Goal: Task Accomplishment & Management: Manage account settings

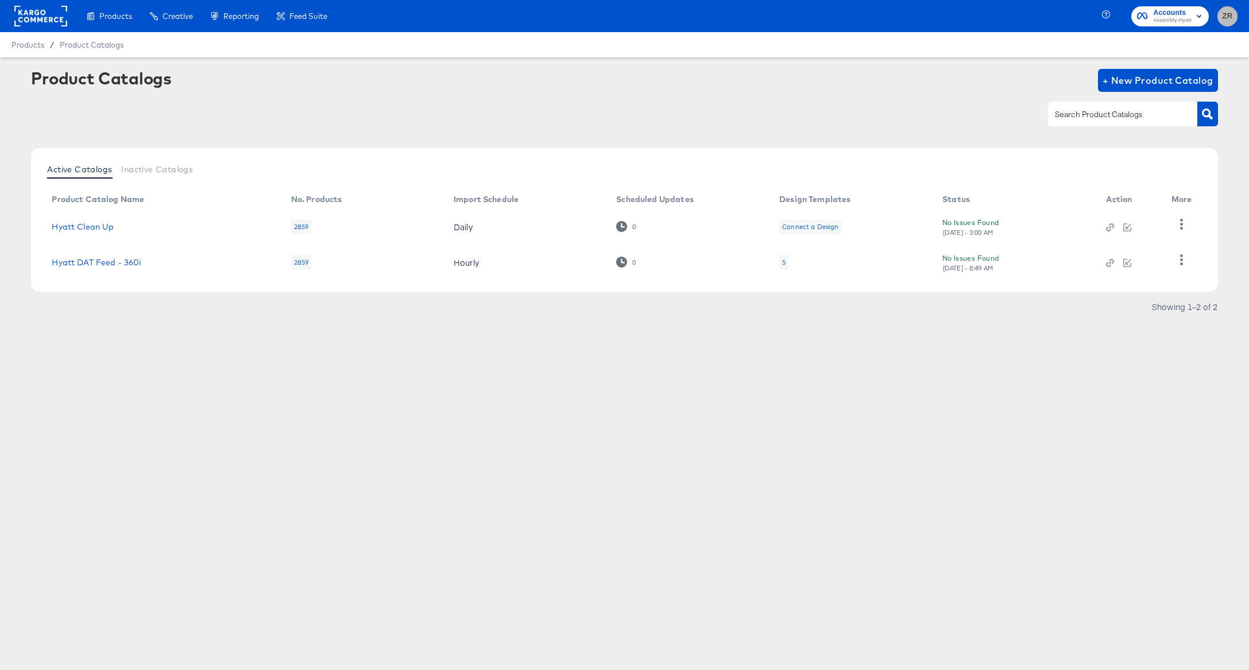
click at [1225, 21] on span "ZR" at bounding box center [1227, 16] width 11 height 13
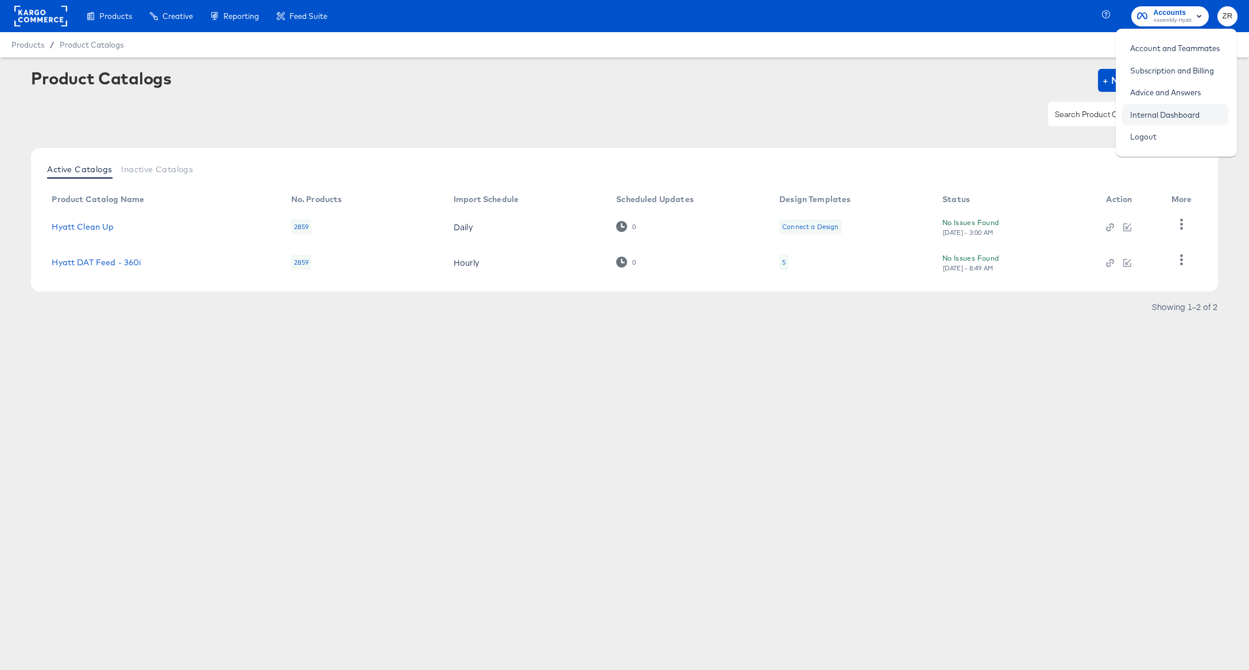
click at [1188, 115] on link "Internal Dashboard" at bounding box center [1165, 115] width 87 height 21
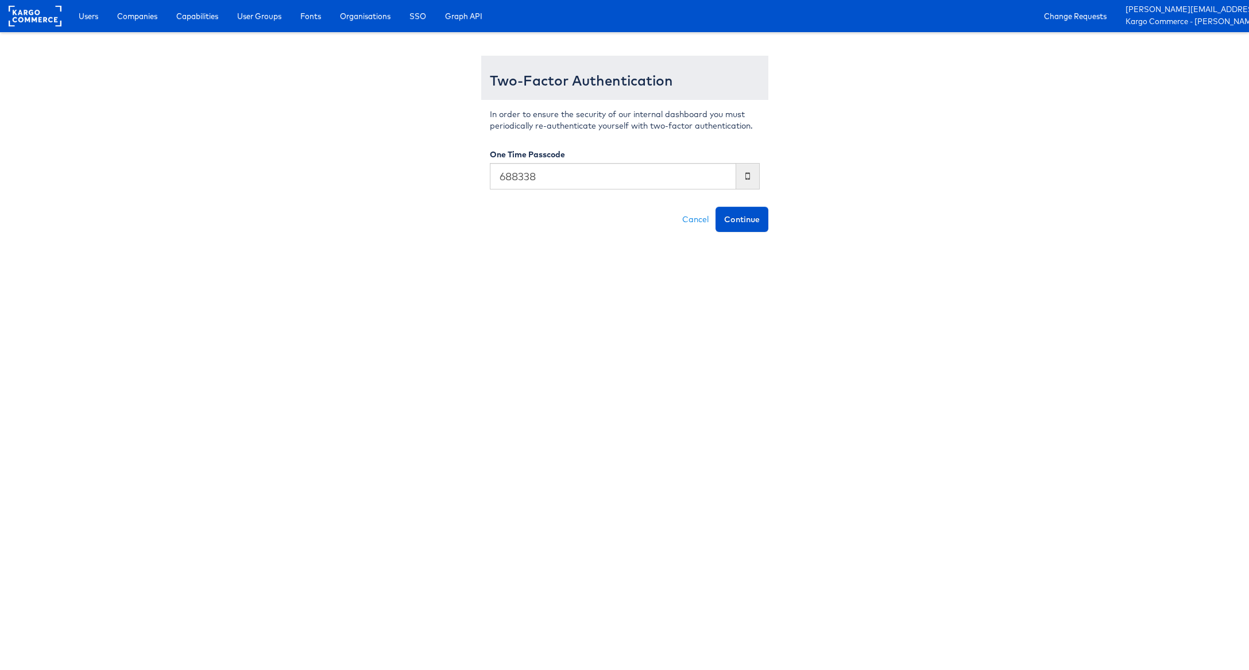
type input "688338"
click at [716, 207] on button "Continue" at bounding box center [742, 219] width 53 height 25
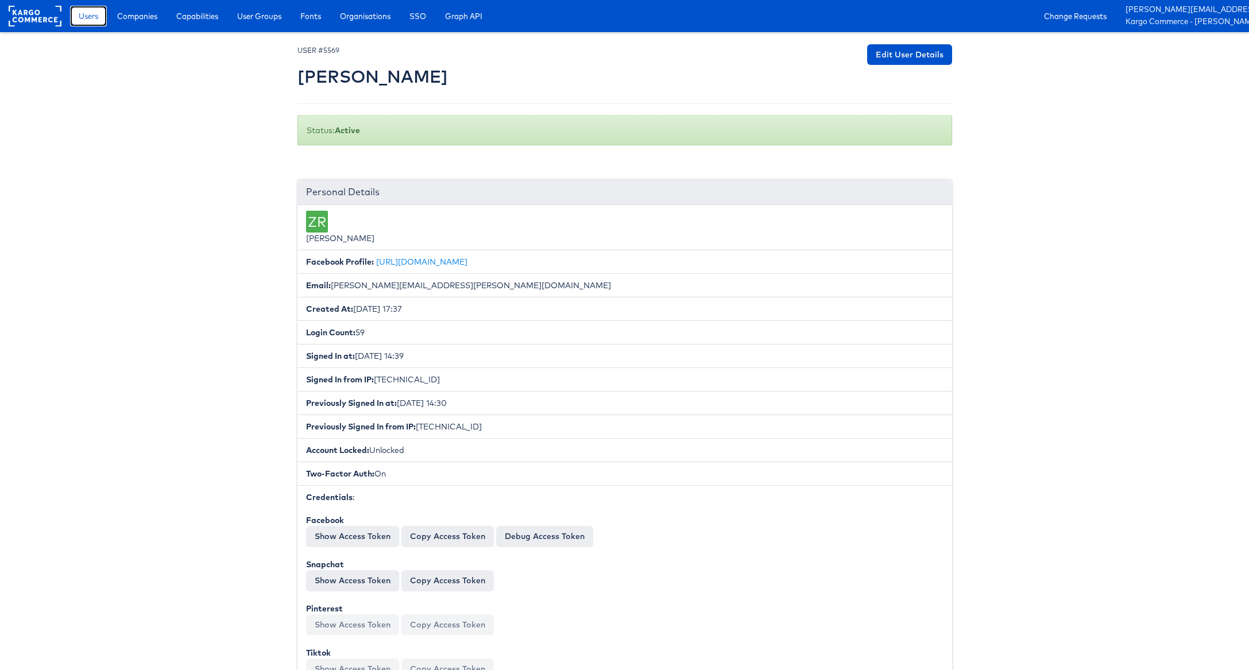
click at [79, 17] on span "Users" at bounding box center [89, 15] width 20 height 11
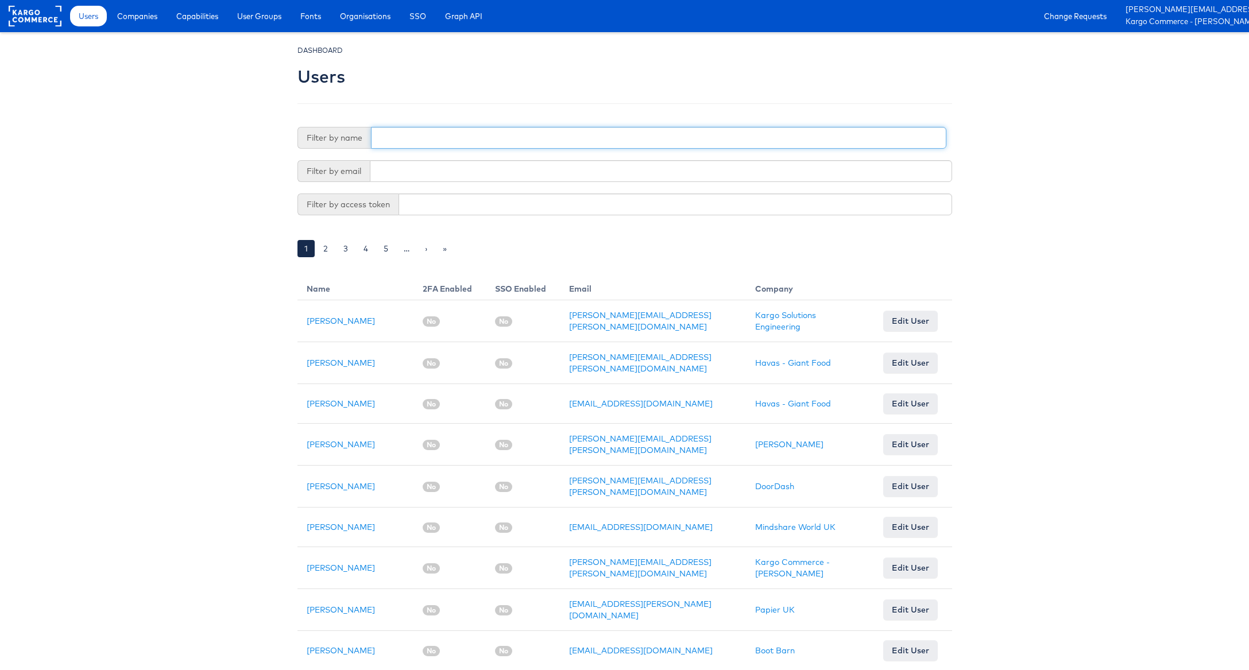
click at [422, 132] on input "text" at bounding box center [659, 138] width 576 height 22
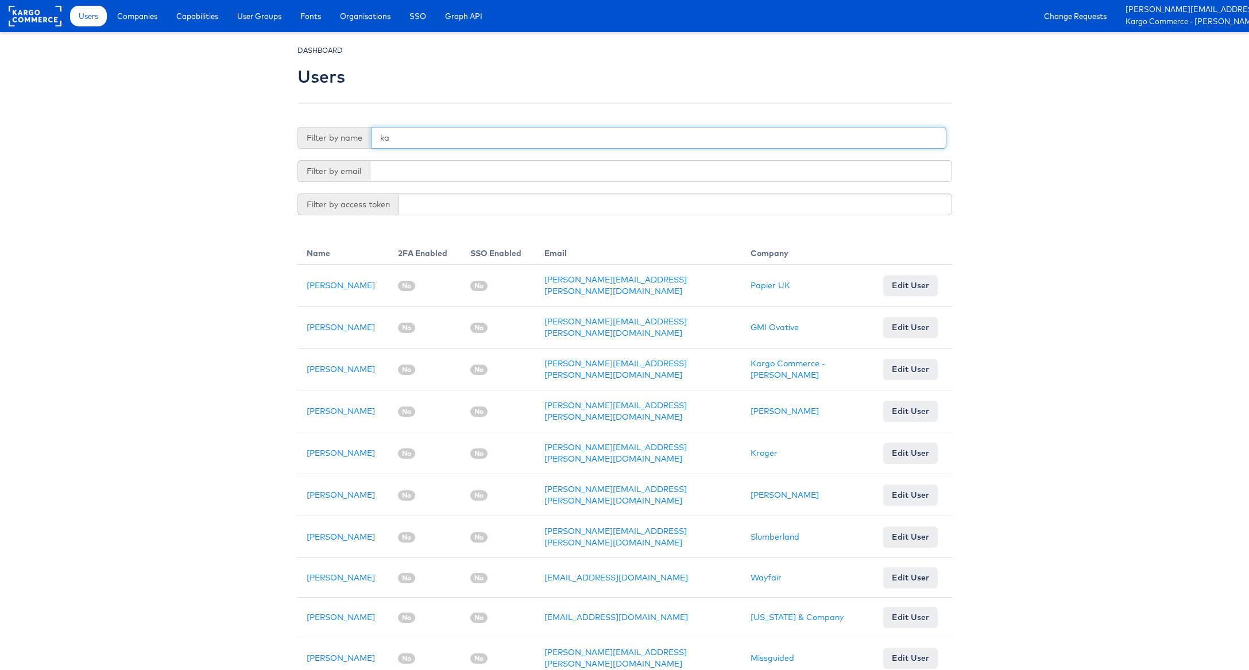
type input "k"
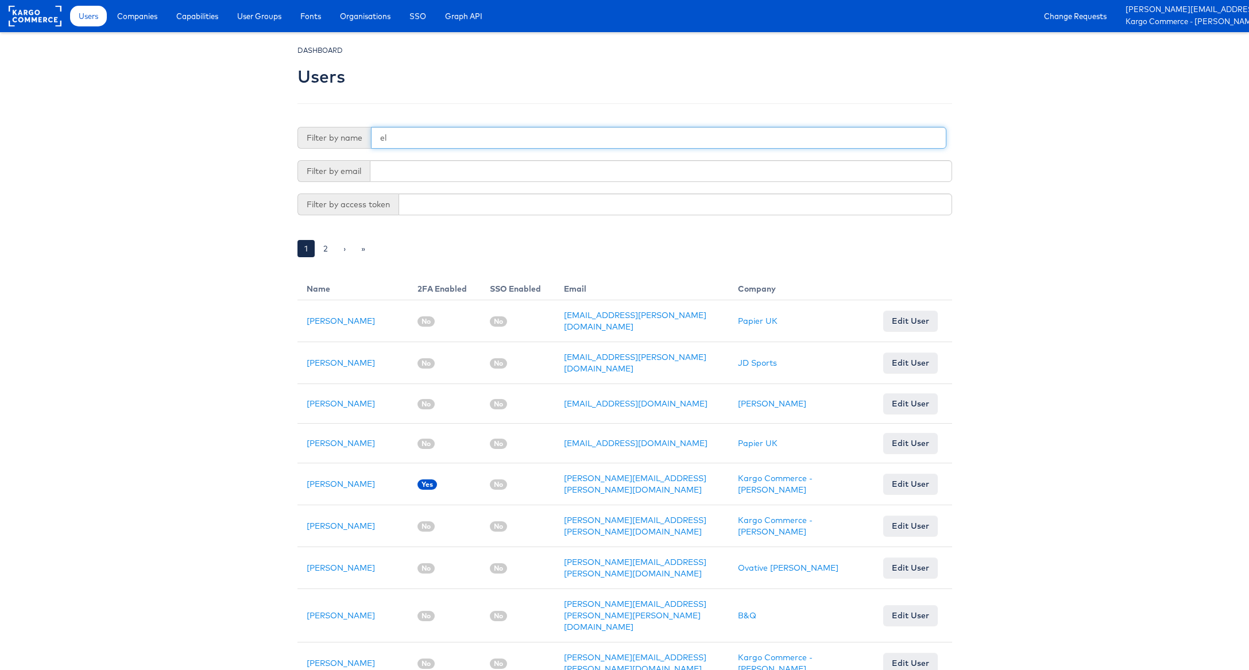
type input "e"
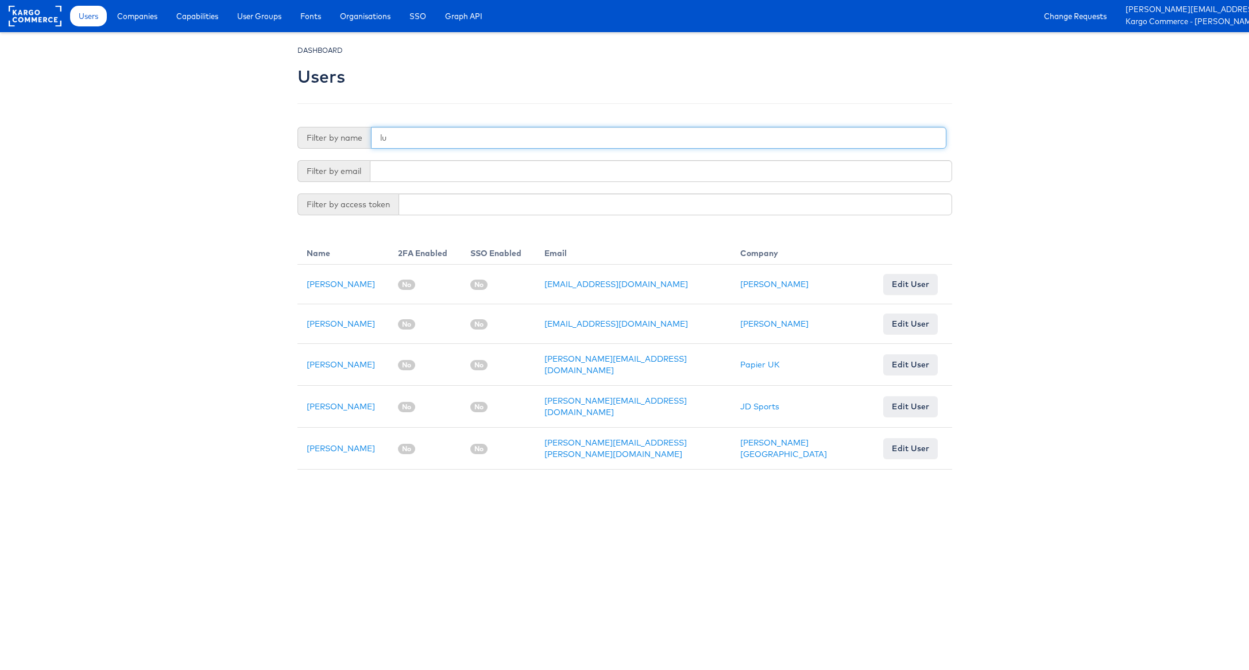
type input "l"
type input "D"
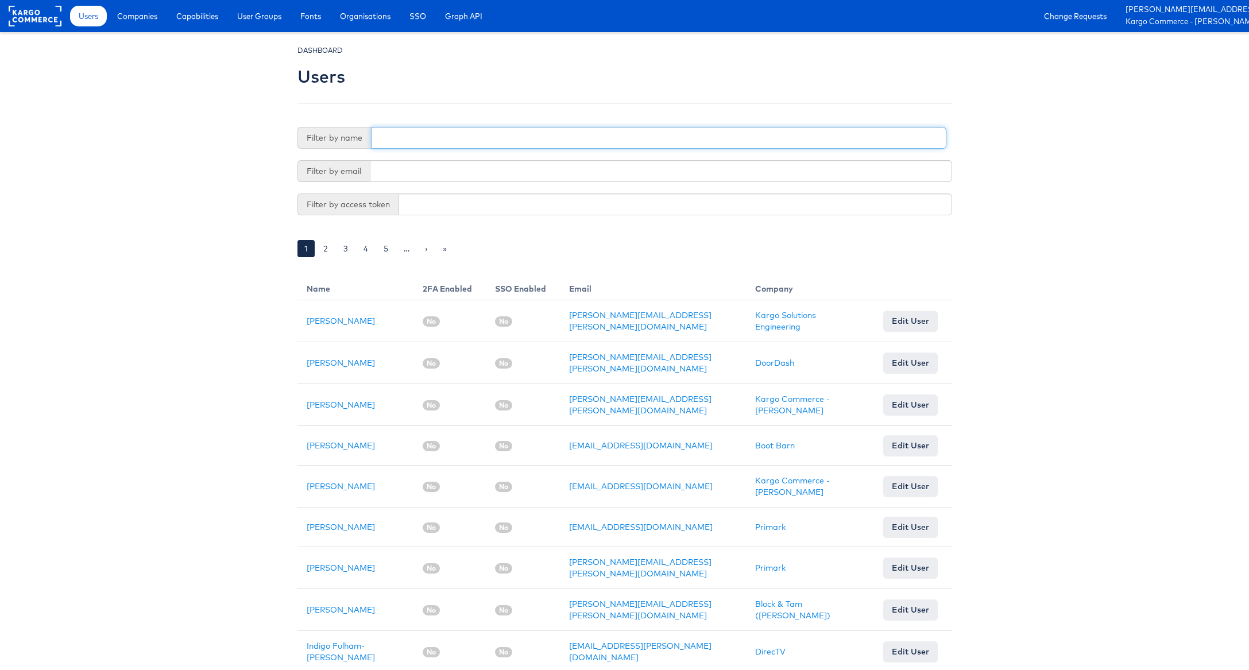
type input "D"
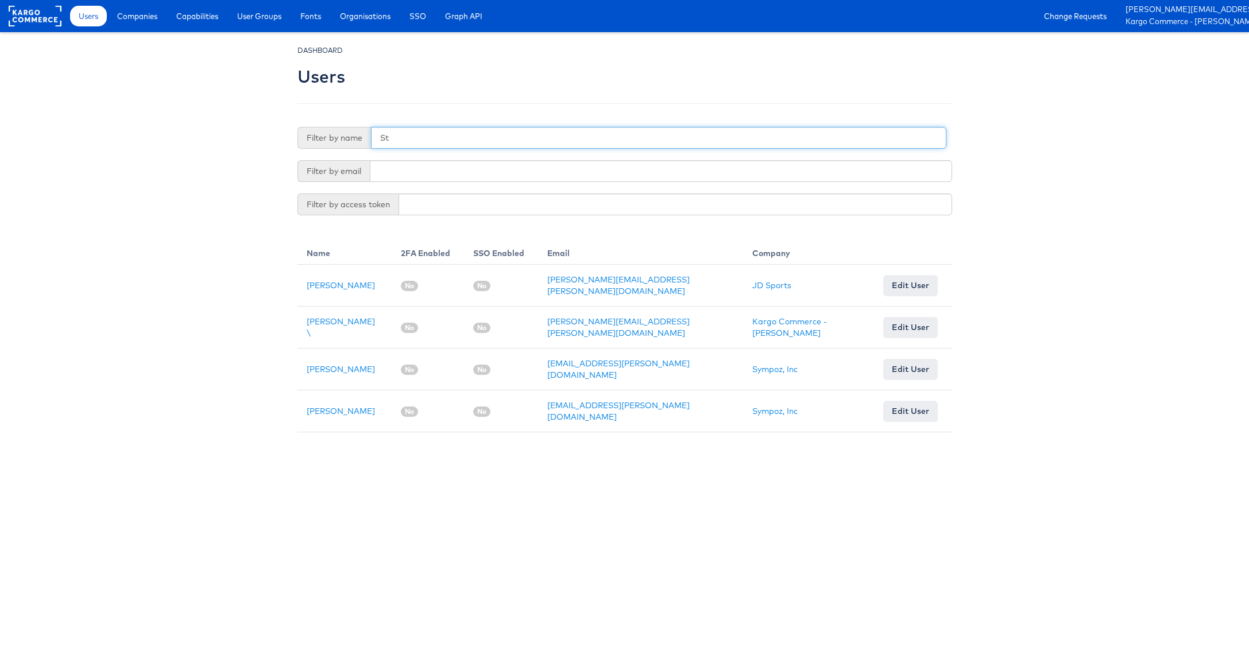
type input "S"
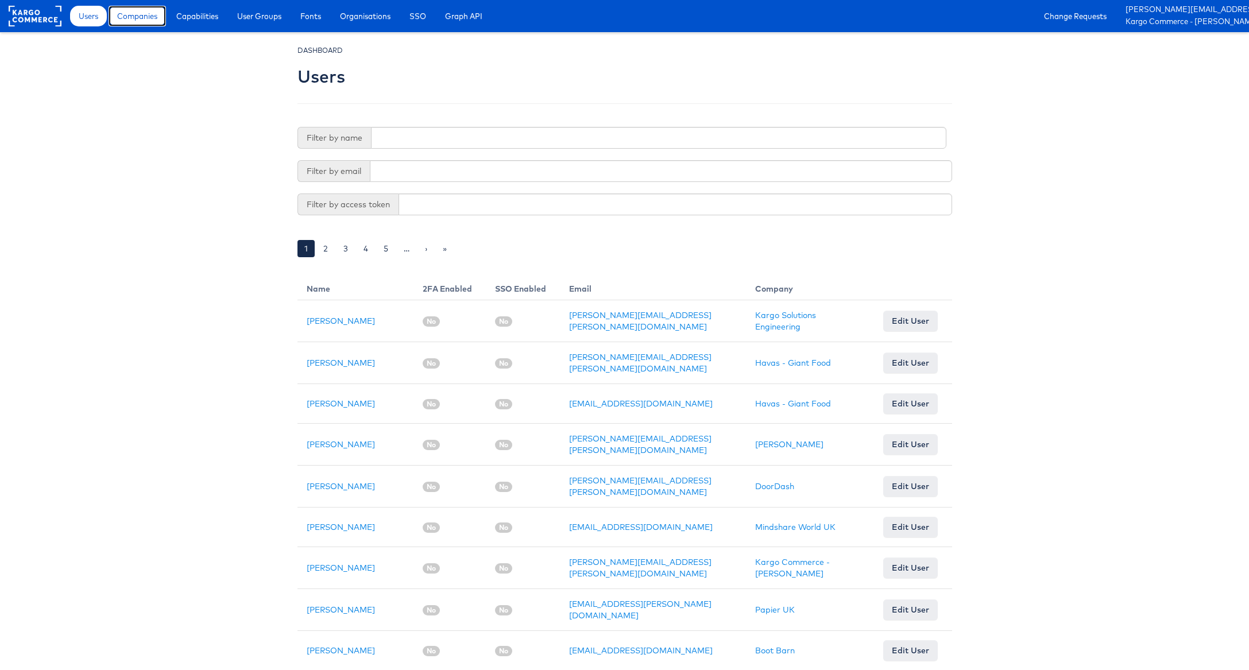
click at [135, 22] on link "Companies" at bounding box center [137, 16] width 57 height 21
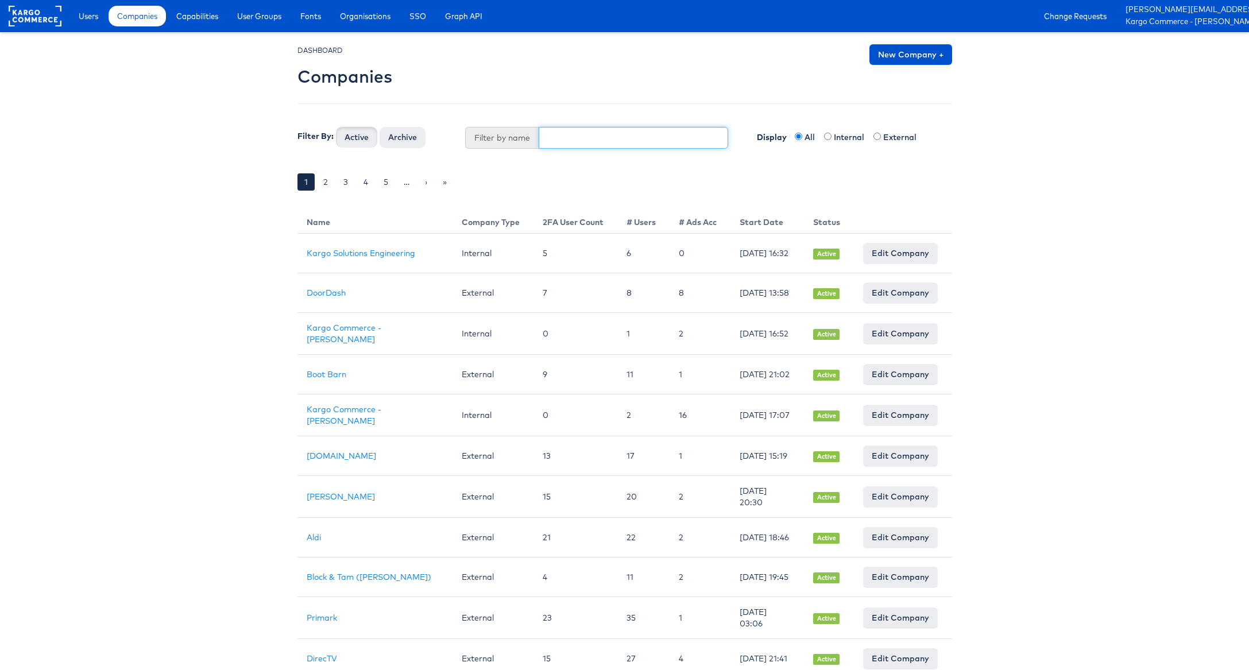
click at [551, 134] on input "text" at bounding box center [634, 138] width 190 height 22
type input "Door"
click at [336, 127] on button "Active" at bounding box center [356, 137] width 41 height 21
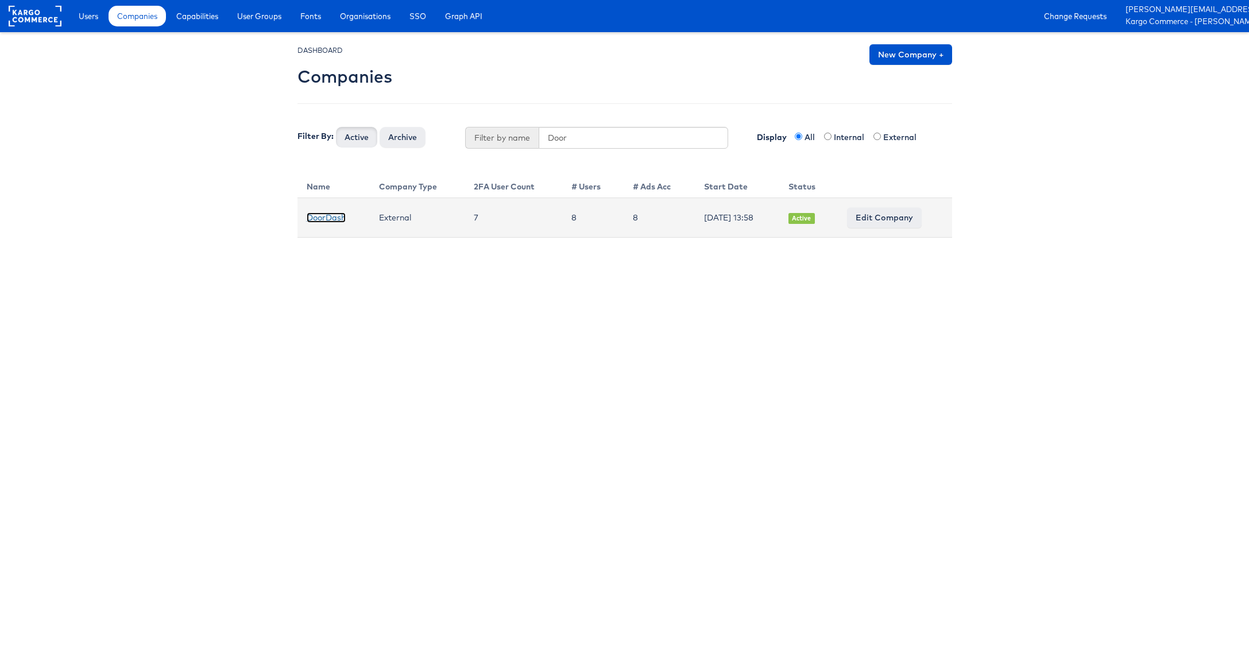
click at [326, 217] on link "DoorDash" at bounding box center [326, 218] width 39 height 10
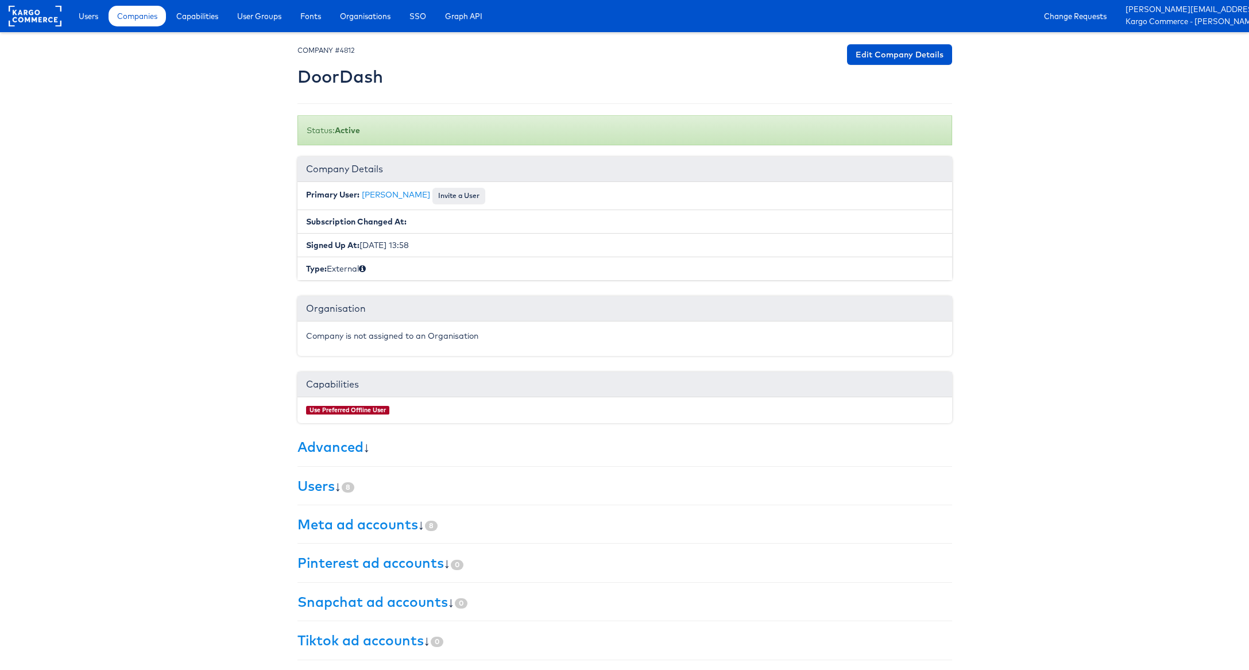
scroll to position [7, 0]
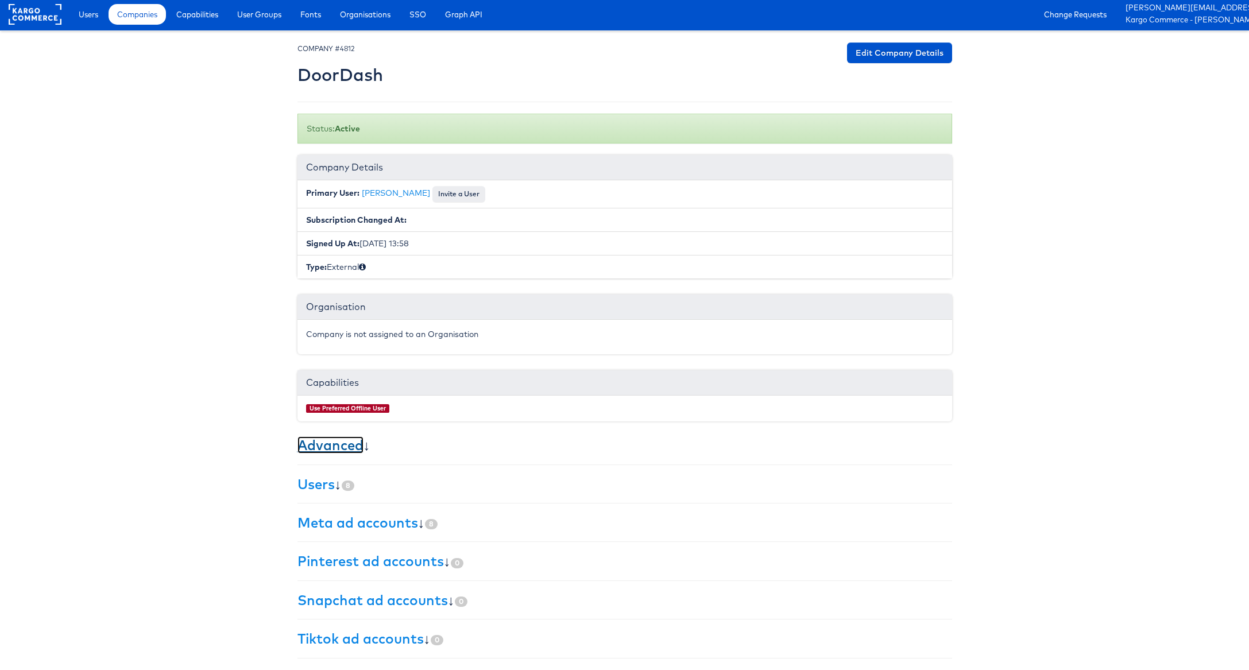
click at [349, 447] on link "Advanced" at bounding box center [331, 445] width 66 height 17
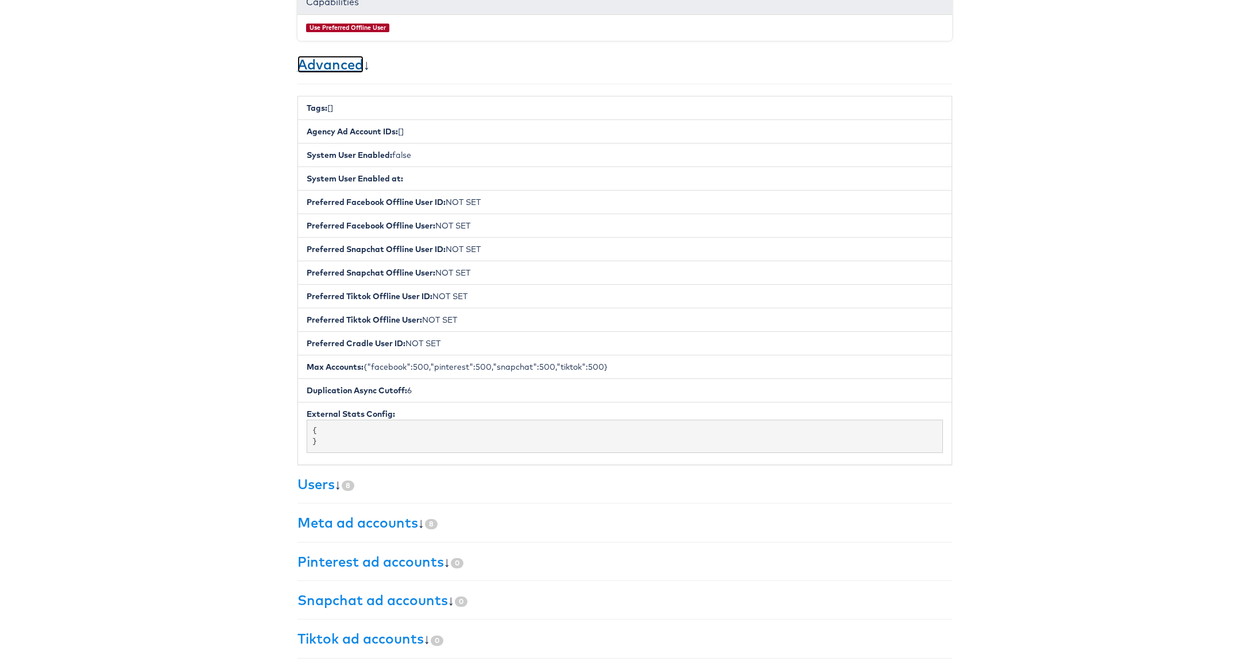
scroll to position [390, 0]
click at [299, 497] on div "× Set primary user The current primary user will be reverted back to their orig…" at bounding box center [625, 160] width 655 height 997
click at [310, 493] on link "Users" at bounding box center [316, 484] width 37 height 17
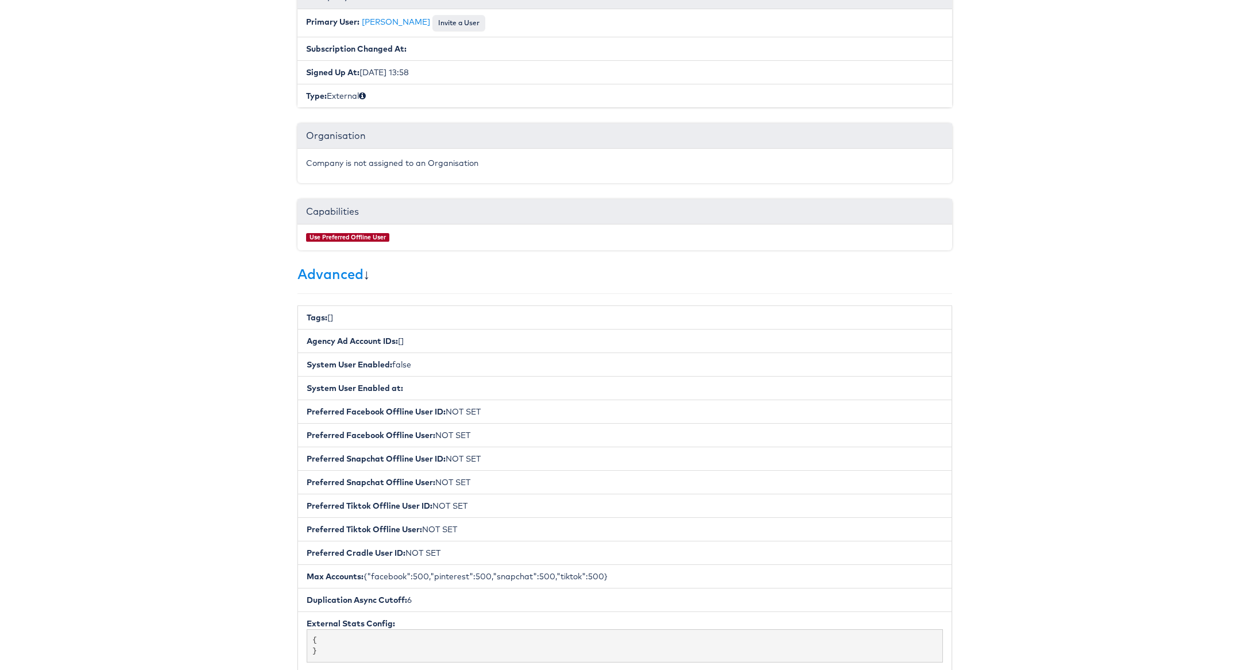
scroll to position [0, 0]
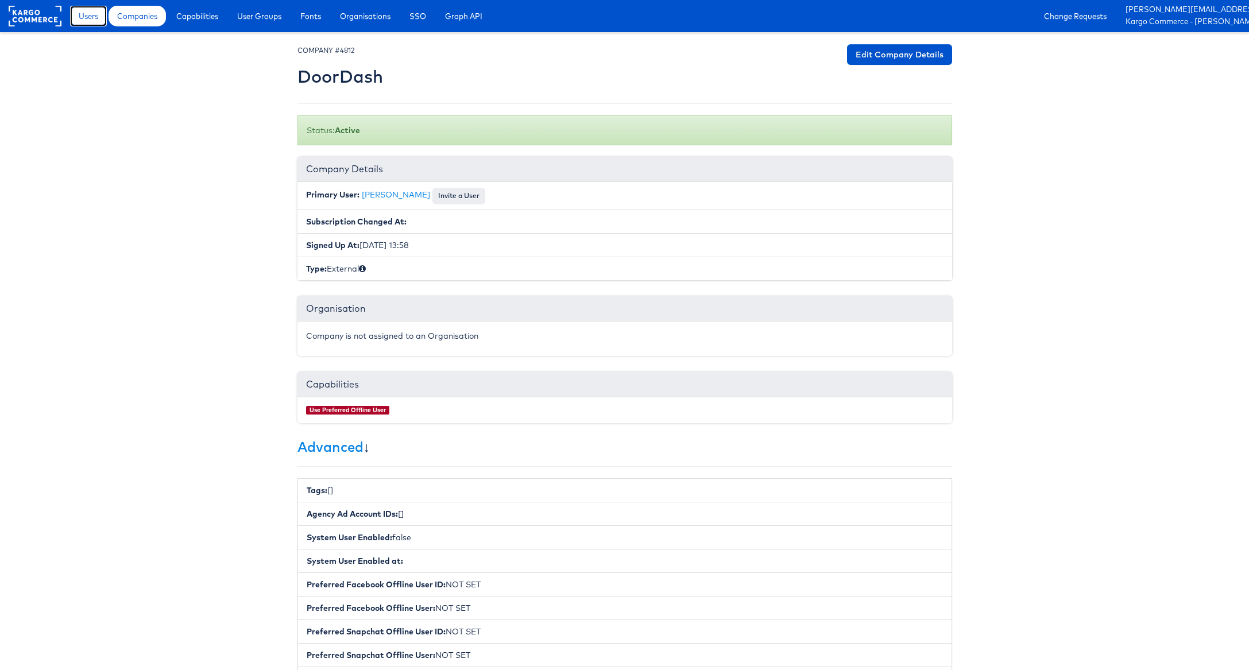
click at [90, 19] on span "Users" at bounding box center [89, 15] width 20 height 11
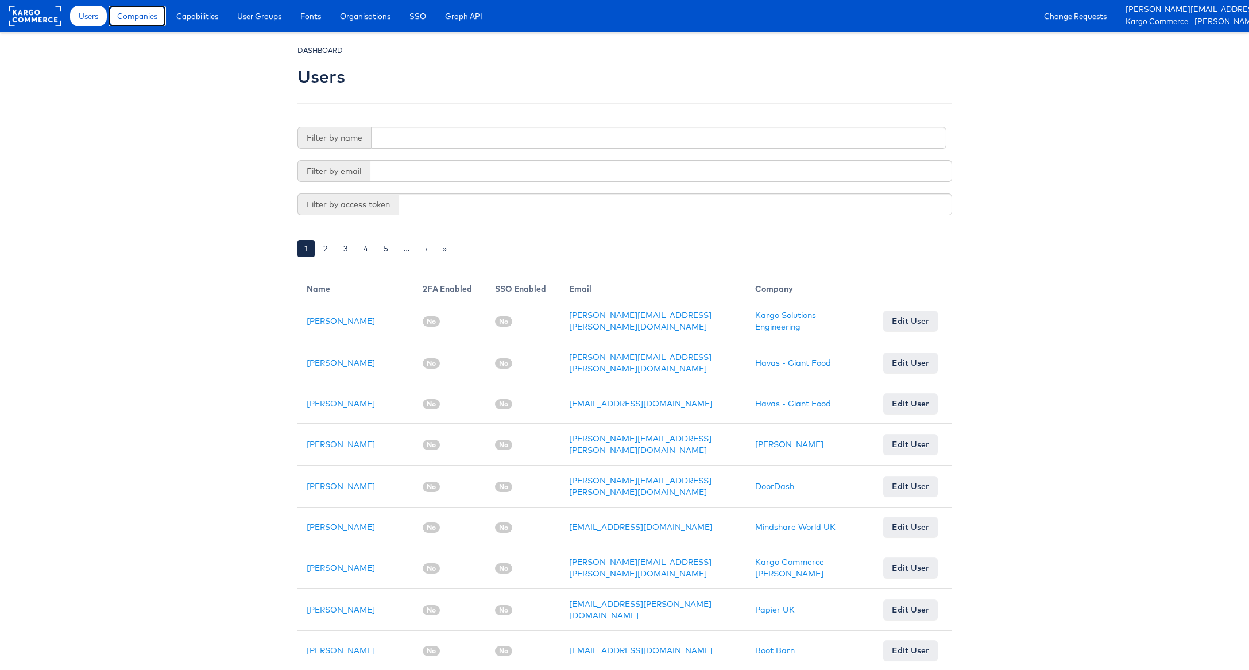
click at [150, 18] on span "Companies" at bounding box center [137, 15] width 40 height 11
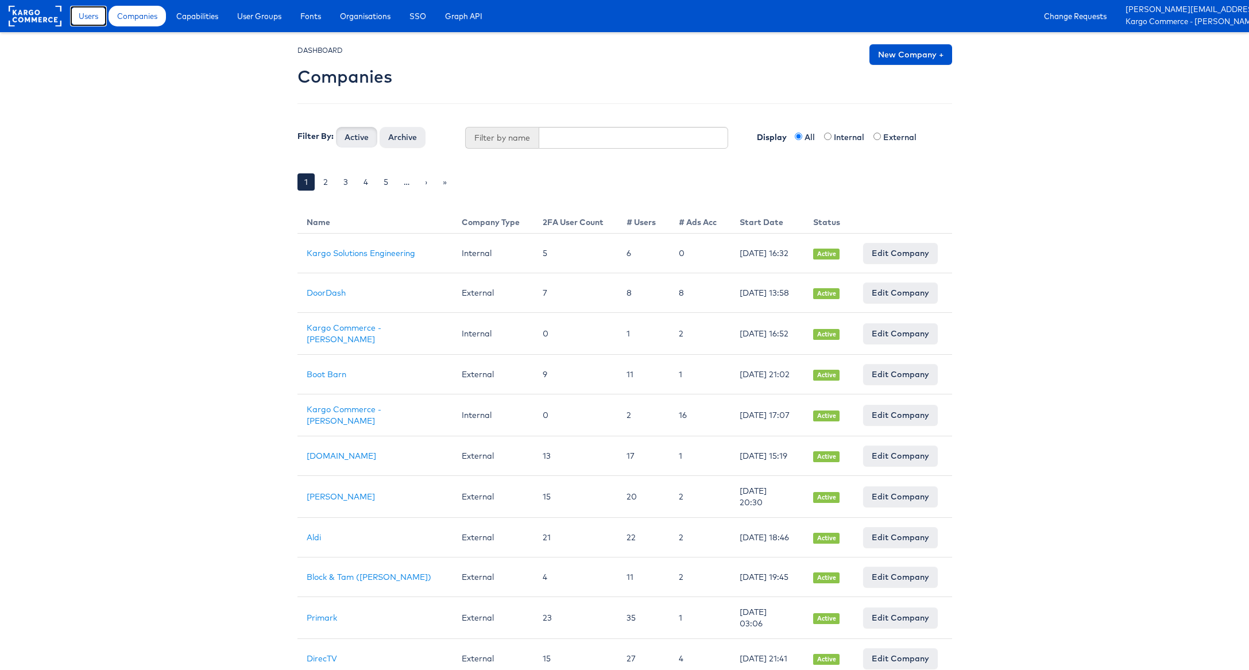
click at [82, 14] on span "Users" at bounding box center [89, 15] width 20 height 11
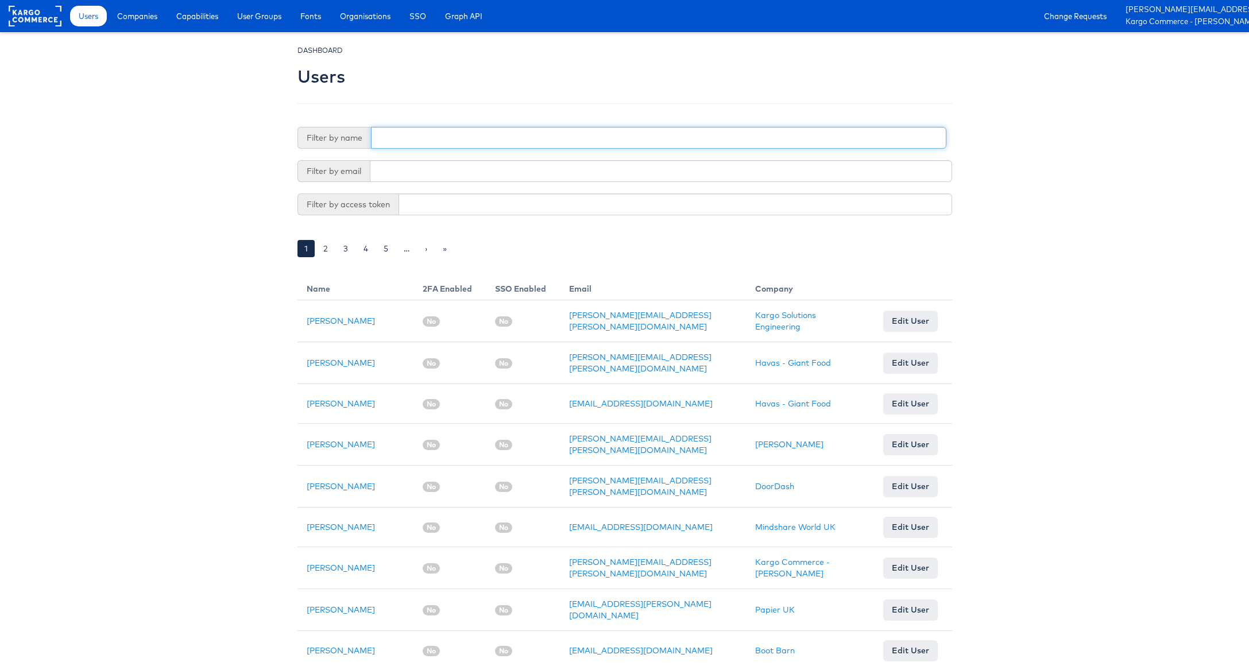
click at [408, 135] on input "text" at bounding box center [659, 138] width 576 height 22
type input "Gab"
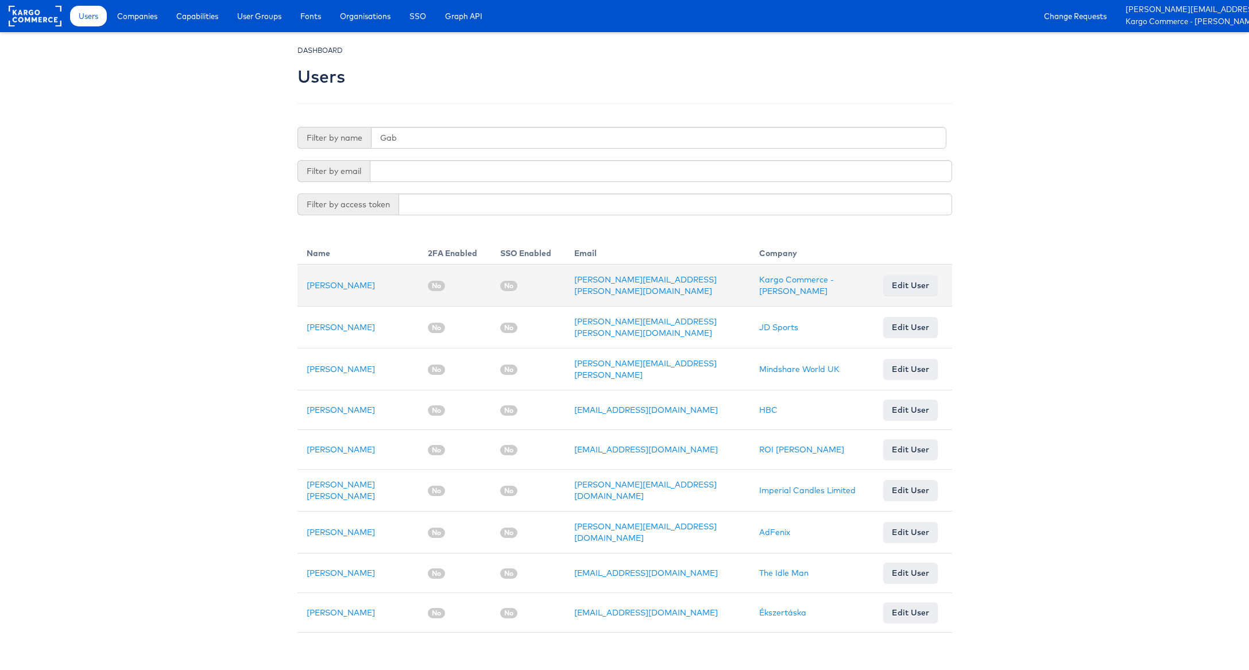
click at [358, 279] on td "Gabrielle Hoffman" at bounding box center [359, 286] width 122 height 42
click at [357, 284] on link "Gabrielle Hoffman" at bounding box center [341, 285] width 68 height 10
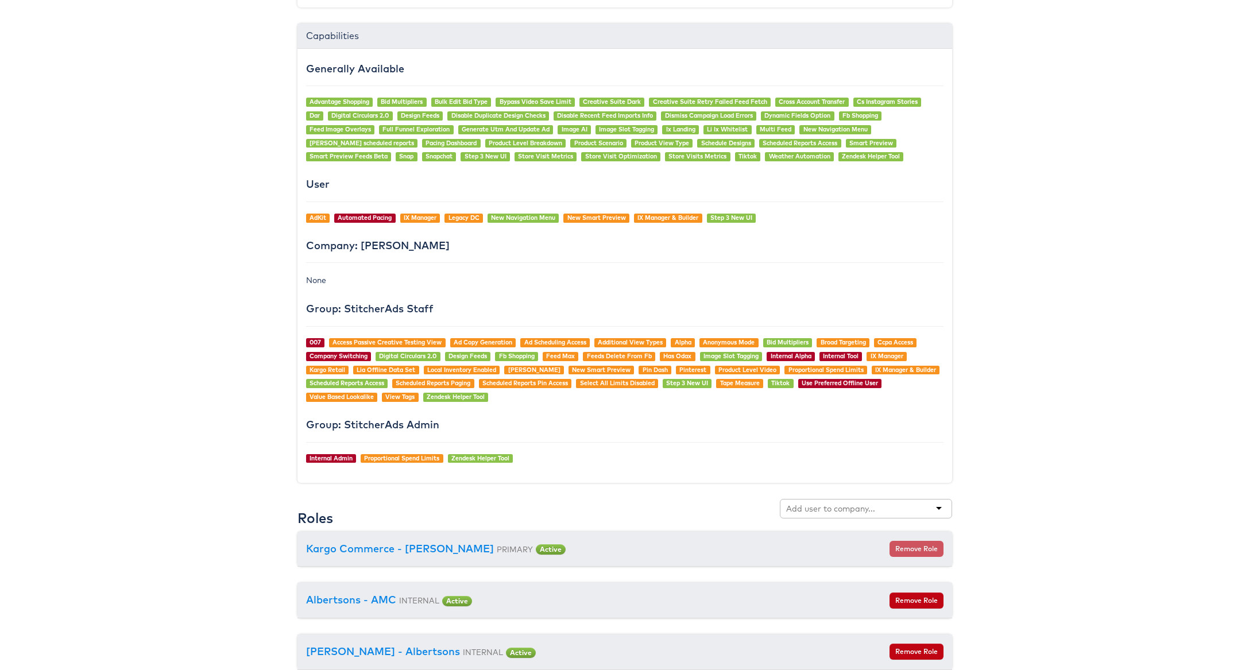
scroll to position [1029, 0]
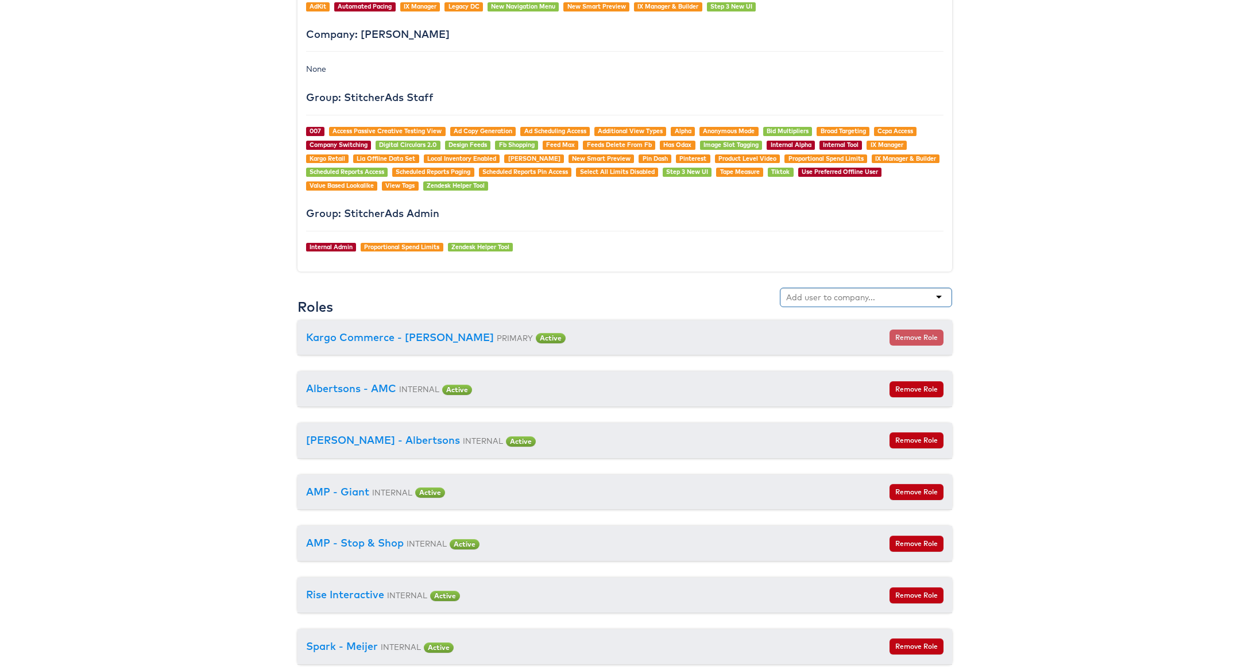
click at [878, 307] on div at bounding box center [866, 298] width 172 height 20
type input "Door"
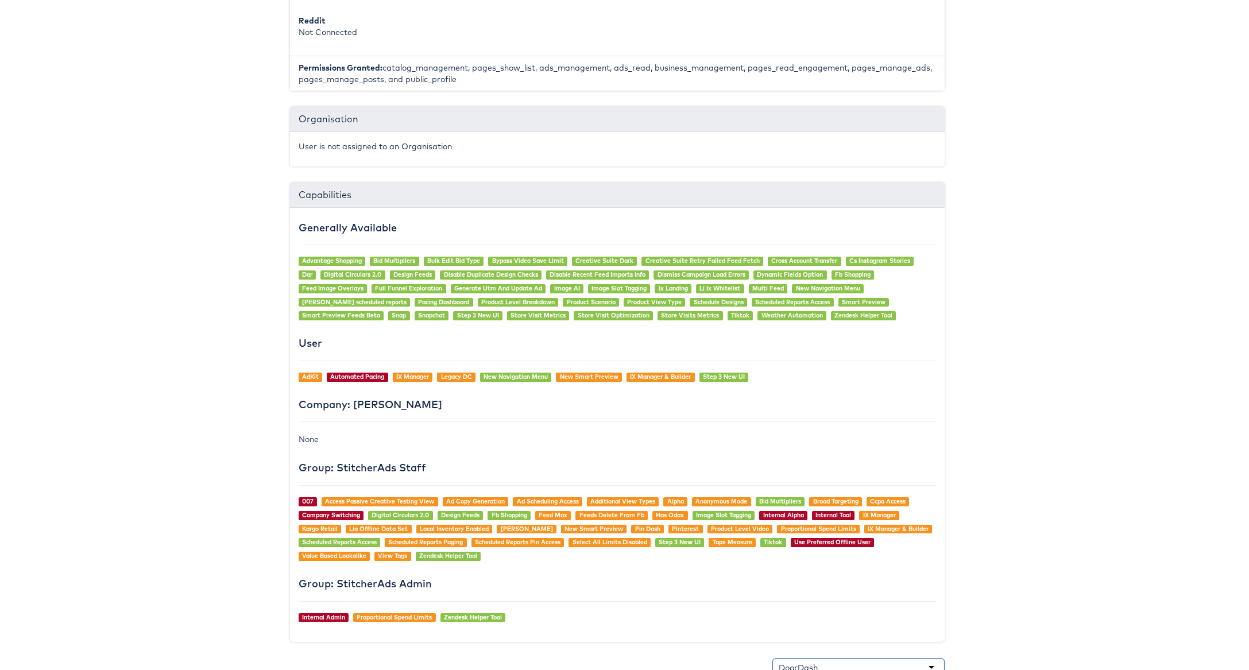
scroll to position [0, 7]
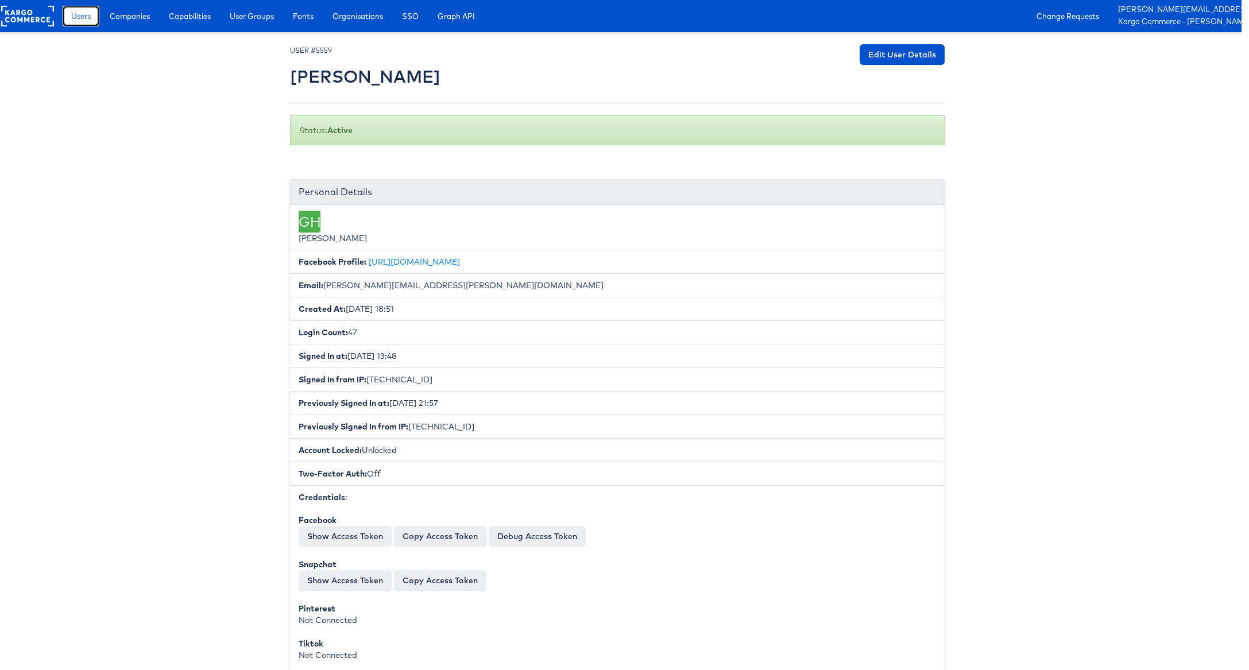
click at [79, 16] on span "Users" at bounding box center [81, 15] width 20 height 11
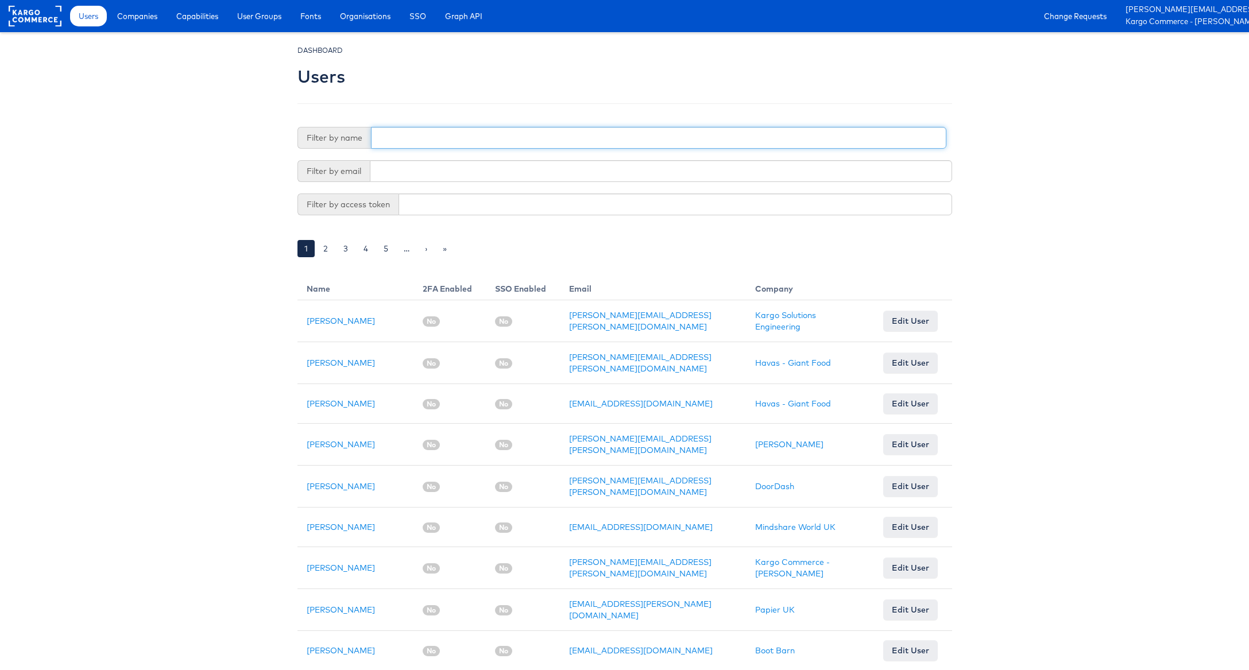
click at [410, 141] on input "text" at bounding box center [659, 138] width 576 height 22
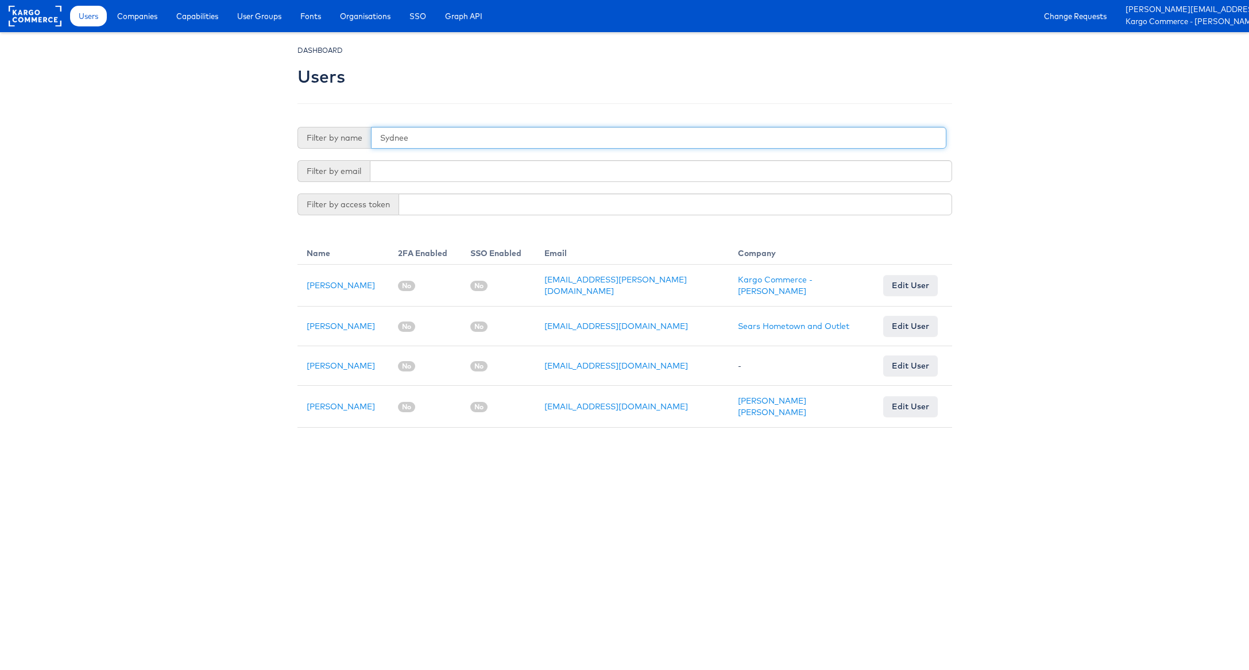
type input "Sydnee"
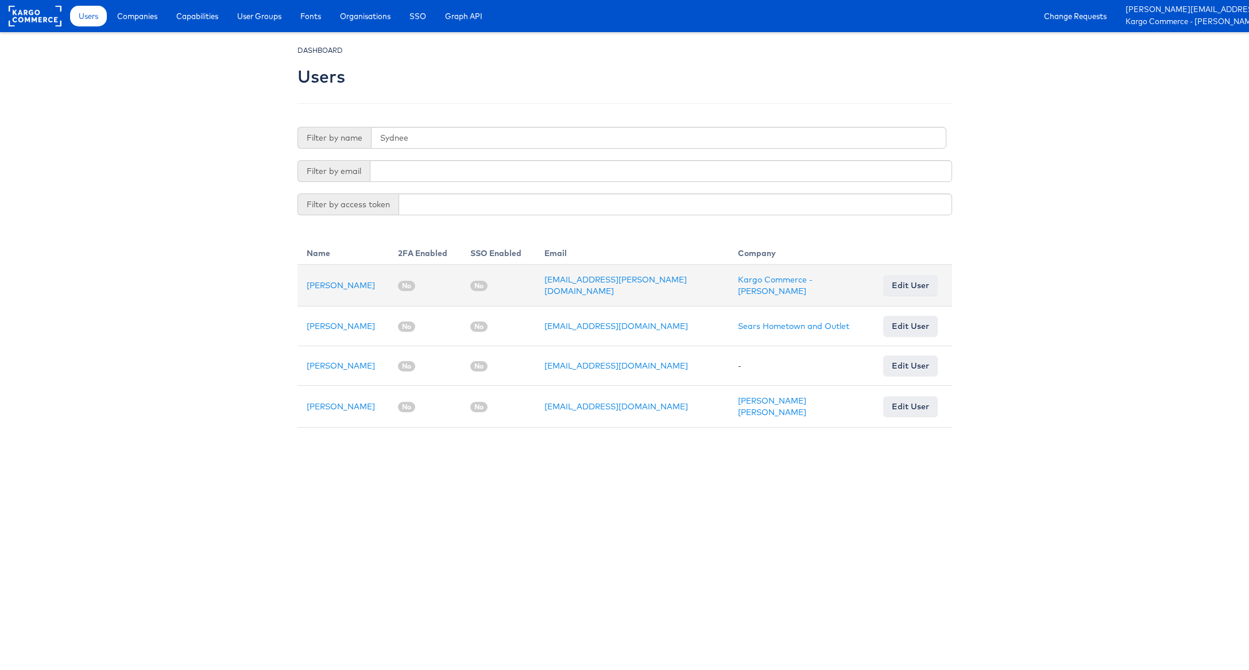
click at [314, 279] on td "[PERSON_NAME]" at bounding box center [343, 286] width 91 height 42
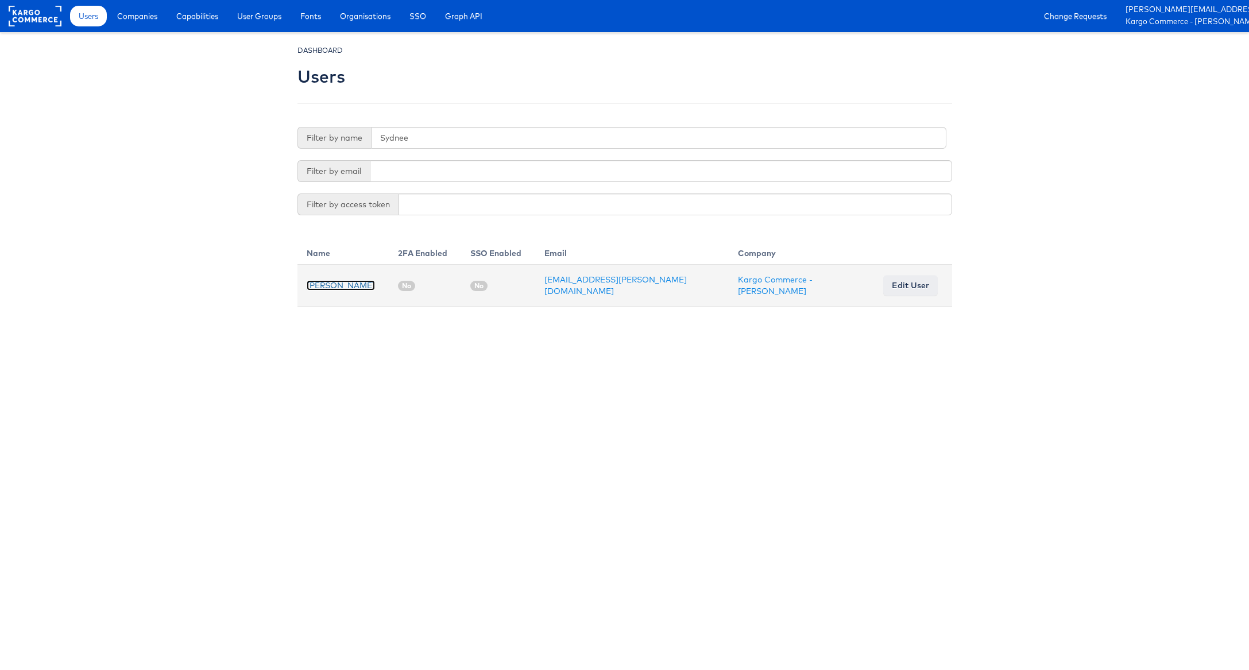
click at [331, 287] on link "Sydnee Burke" at bounding box center [341, 285] width 68 height 10
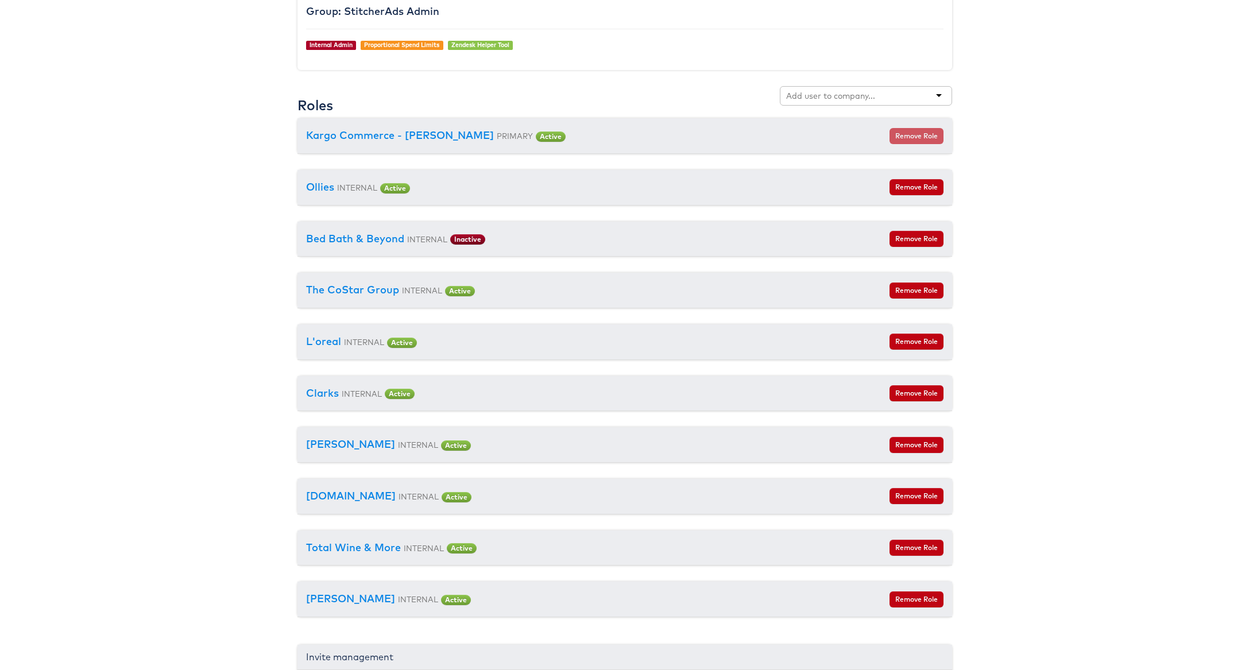
scroll to position [1120, 0]
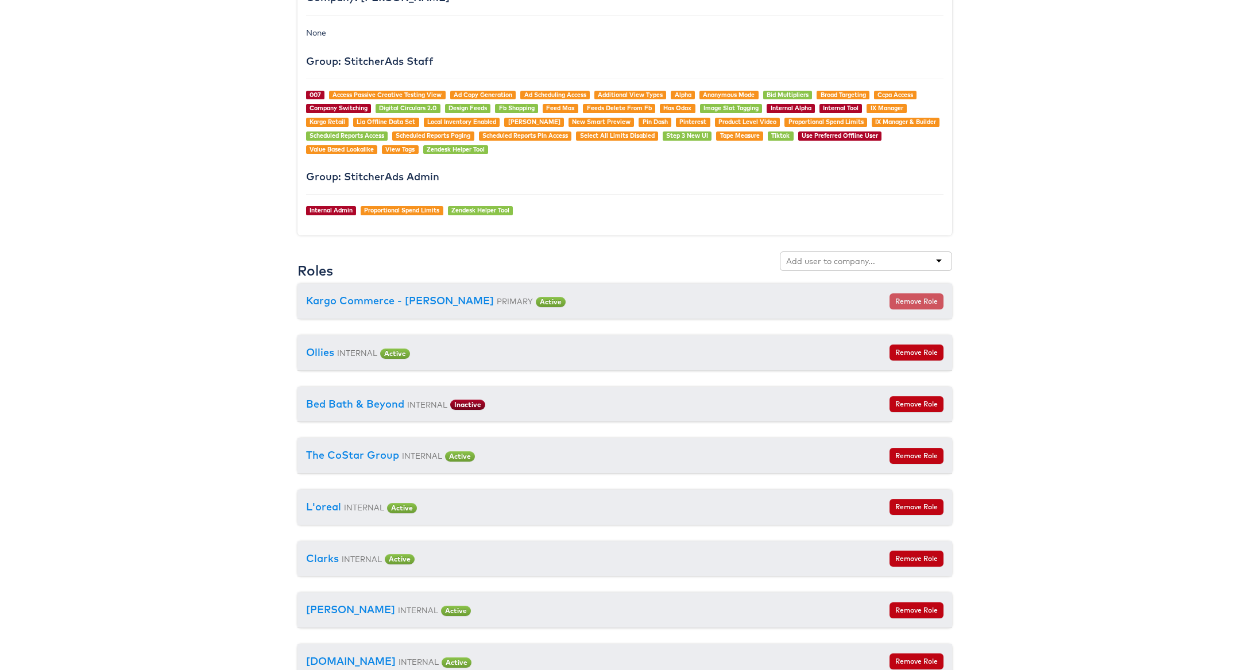
click at [821, 267] on input "text" at bounding box center [831, 261] width 91 height 11
type input "door"
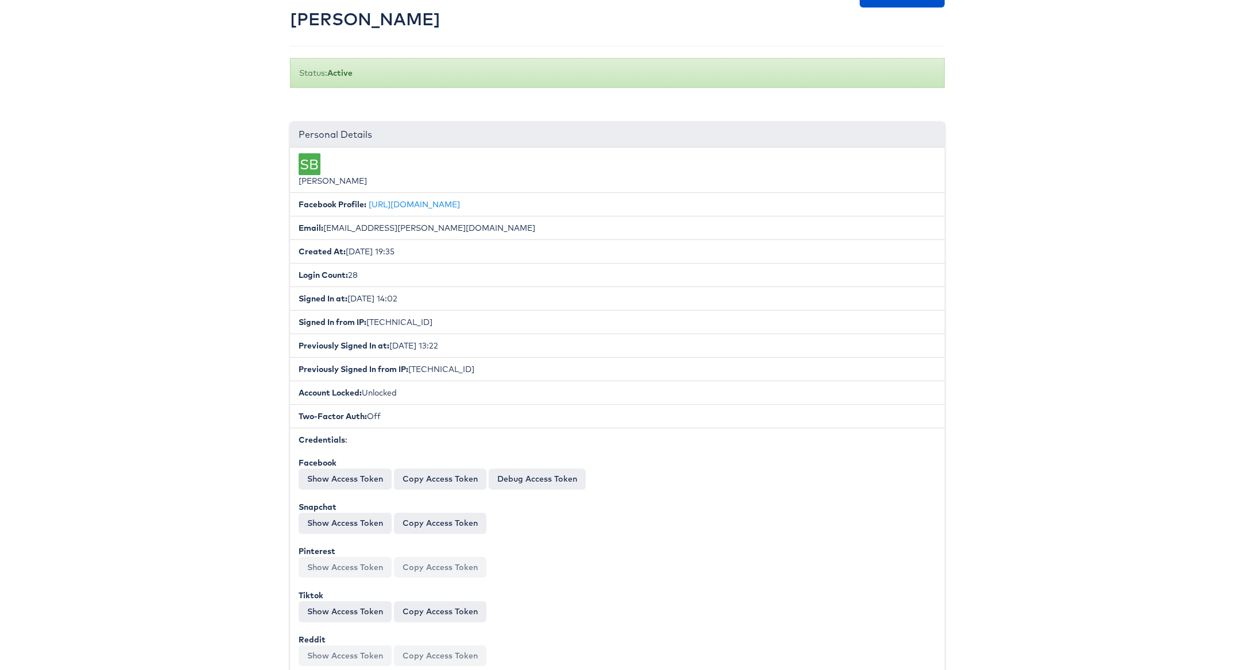
scroll to position [0, 7]
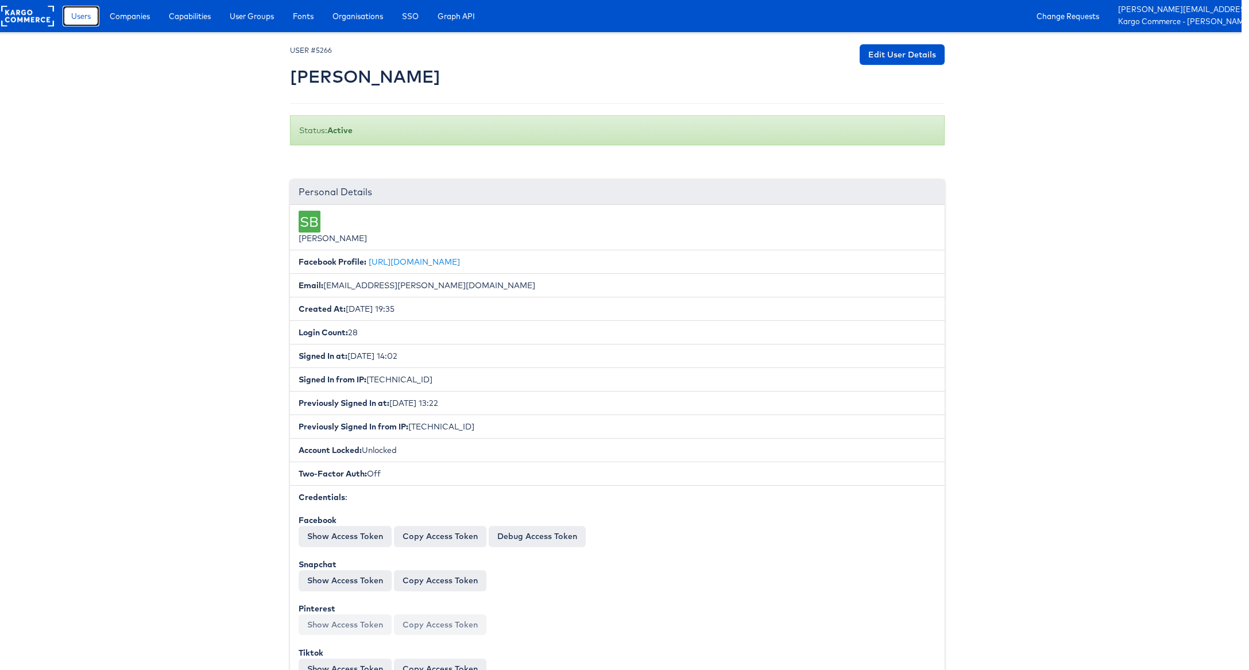
click at [81, 20] on span "Users" at bounding box center [81, 15] width 20 height 11
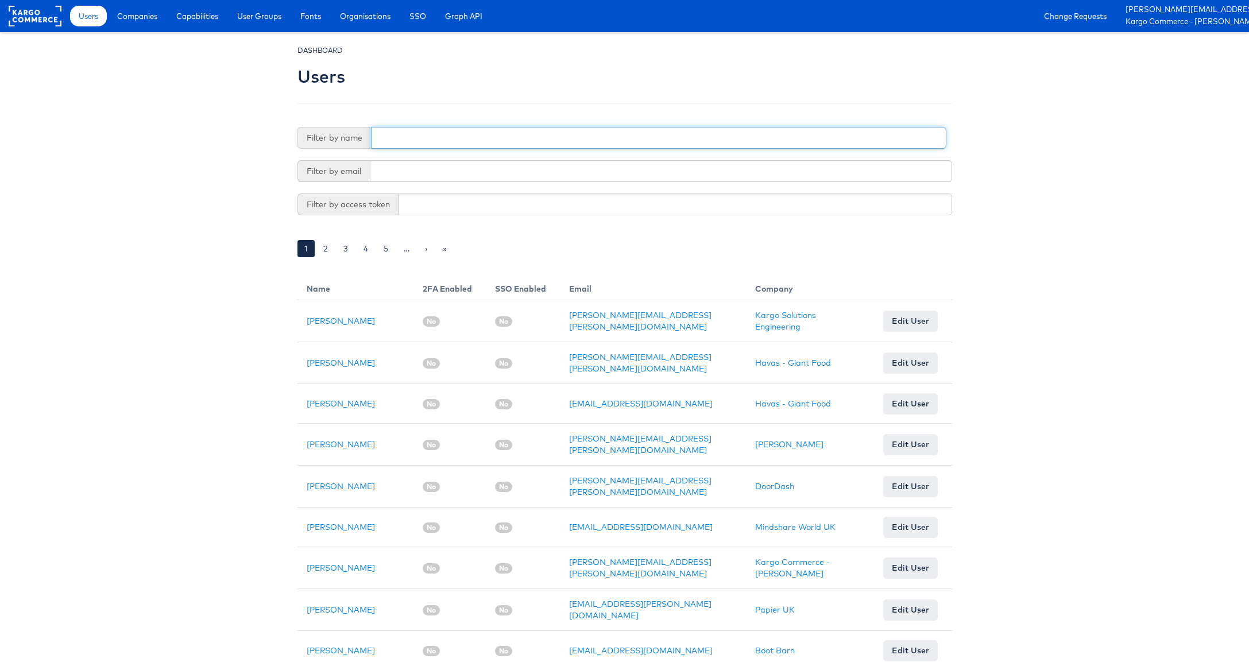
click at [399, 137] on input "text" at bounding box center [659, 138] width 576 height 22
type input "Marissa"
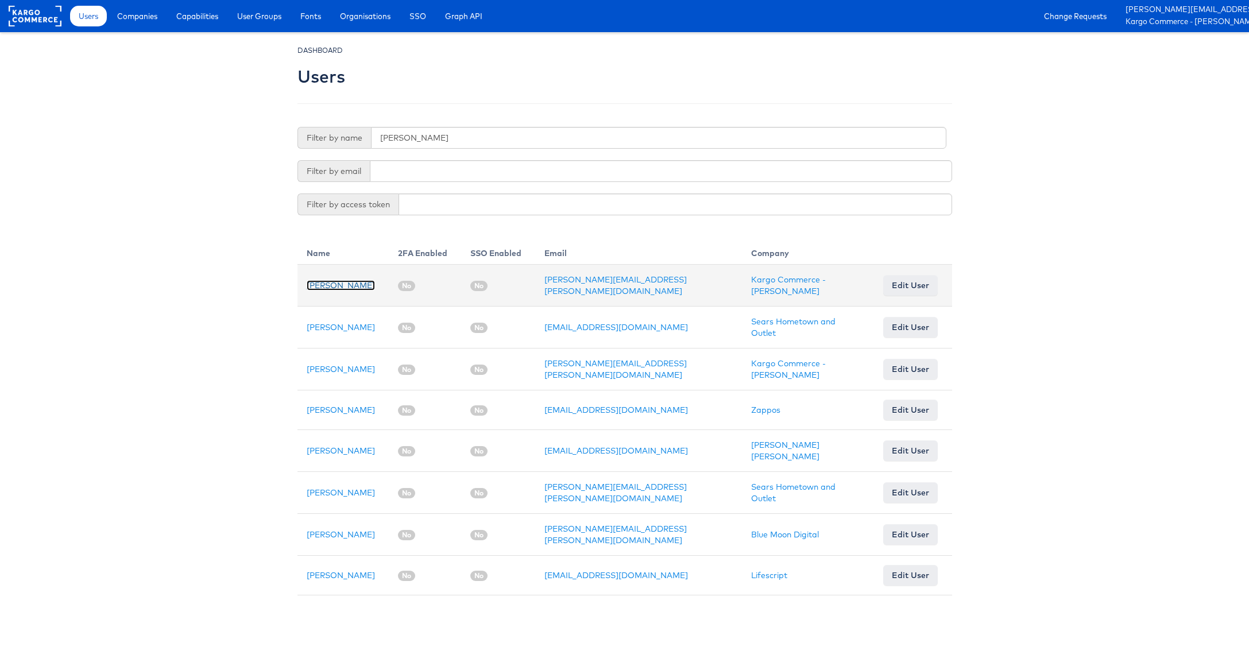
click at [363, 285] on link "[PERSON_NAME]" at bounding box center [341, 285] width 68 height 10
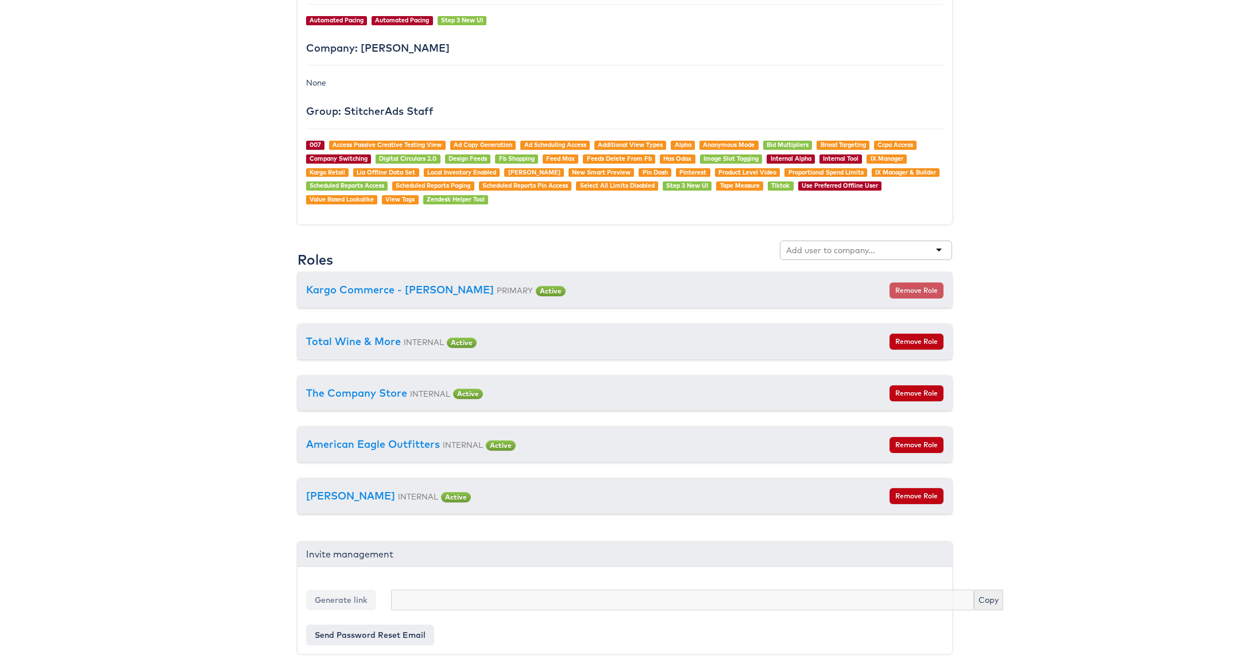
scroll to position [1055, 0]
click at [806, 246] on input "text" at bounding box center [831, 250] width 91 height 11
type input "Door"
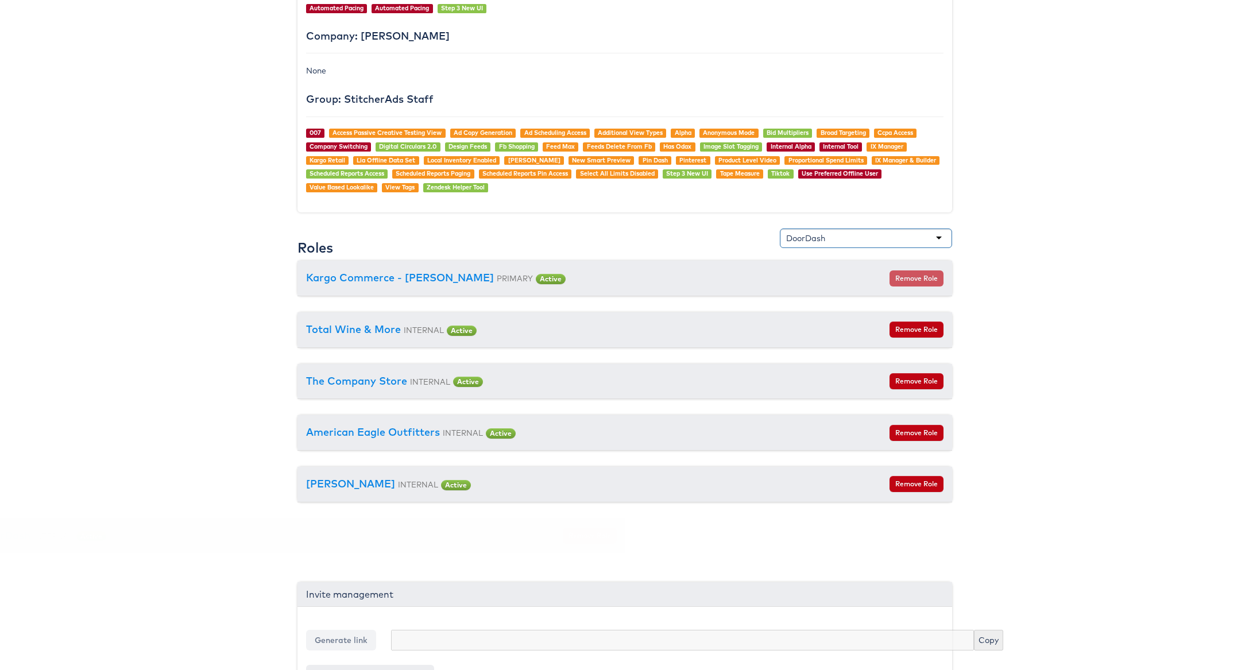
scroll to position [1055, 7]
